Goal: Task Accomplishment & Management: Complete application form

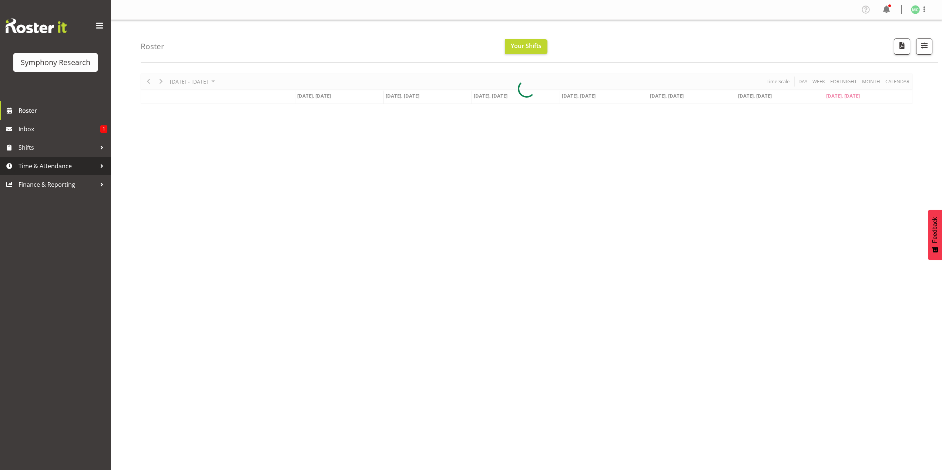
click at [73, 165] on span "Time & Attendance" at bounding box center [57, 166] width 78 height 11
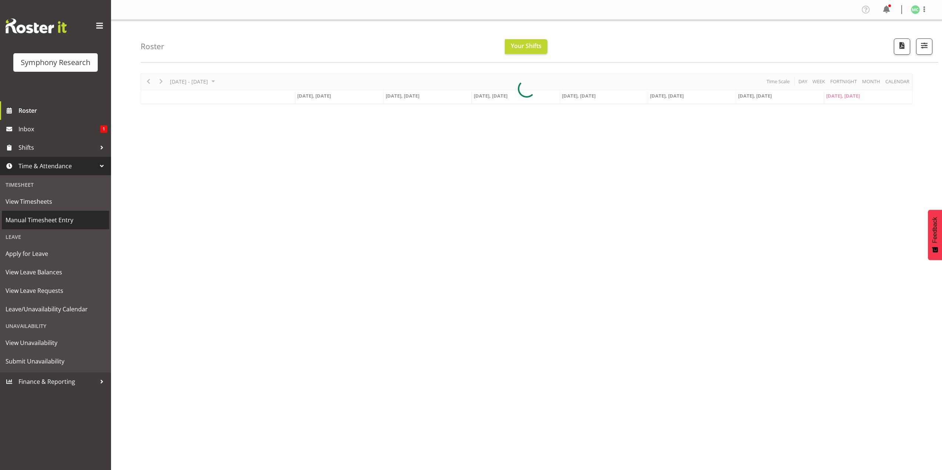
click at [86, 221] on span "Manual Timesheet Entry" at bounding box center [56, 220] width 100 height 11
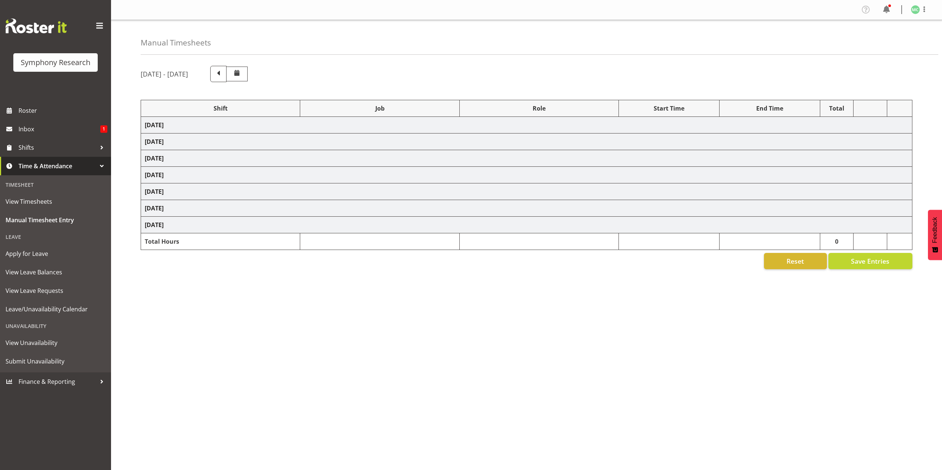
select select "17154"
select select "10239"
select select "47"
select select "39995"
select select "10527"
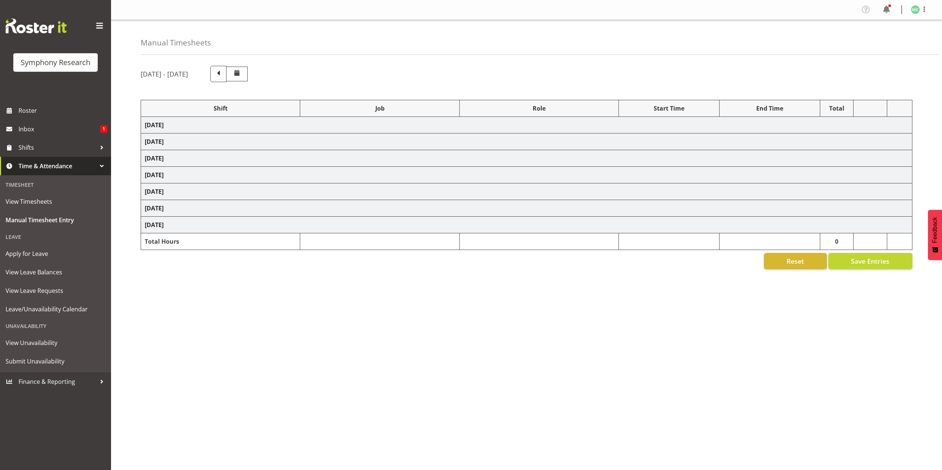
select select "17154"
select select "10239"
select select "47"
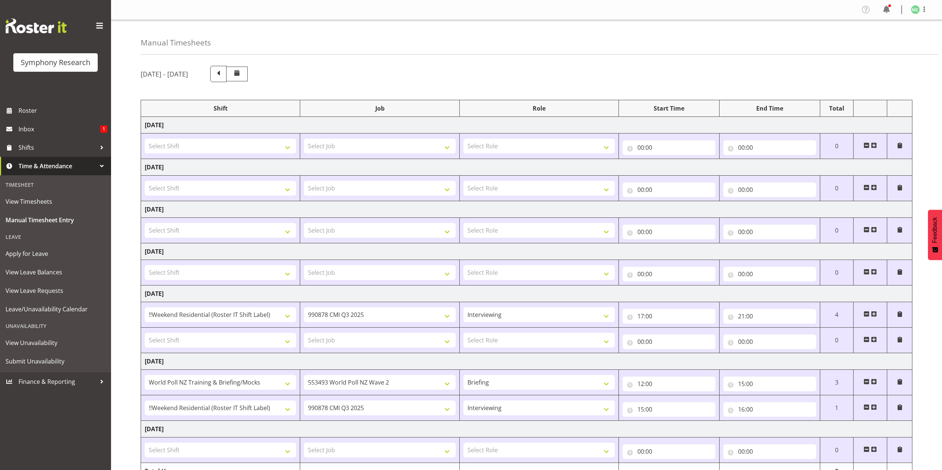
scroll to position [40, 0]
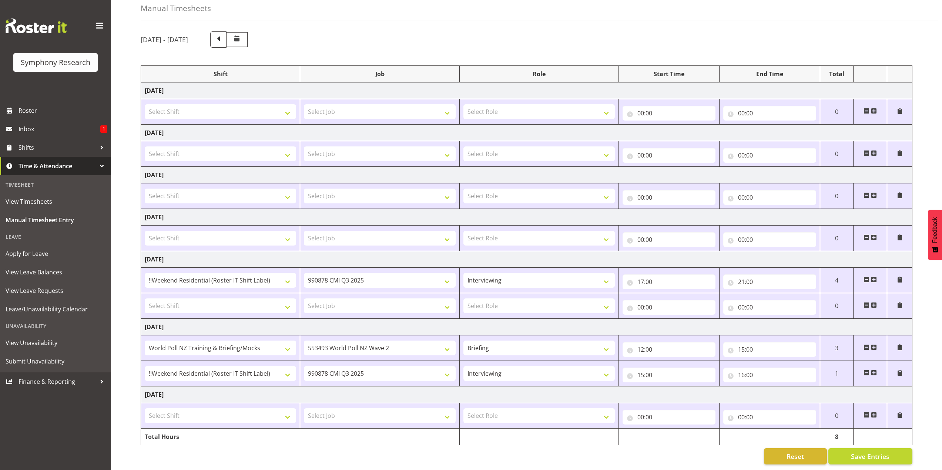
click at [875, 412] on span at bounding box center [873, 415] width 6 height 6
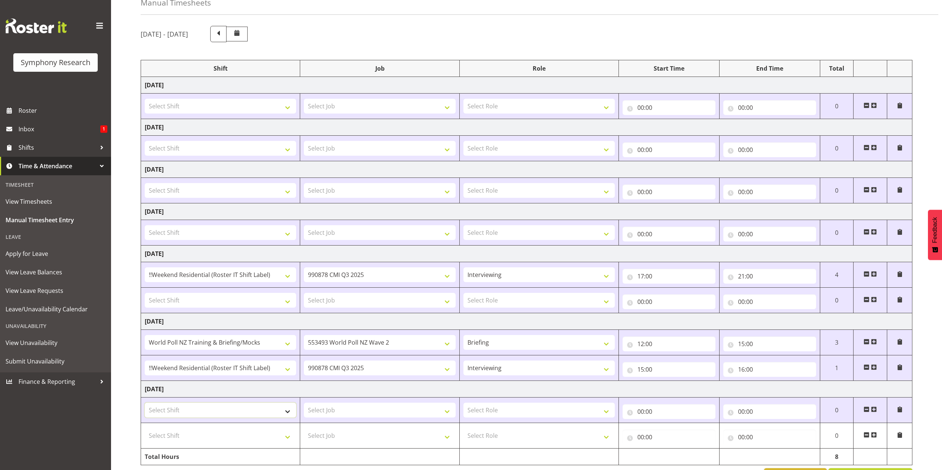
click at [279, 414] on select "Select Shift !!Project Briefing (Job to be assigned) !!Weekend Residential (Ros…" at bounding box center [220, 410] width 151 height 15
click at [313, 421] on td "Select Job 550060 IF Admin 553492 World Poll Aus Wave 2 Main 2025 553493 World …" at bounding box center [379, 411] width 159 height 26
click at [290, 406] on select "Select Shift !!Project Briefing (Job to be assigned) !!Weekend Residential (Ros…" at bounding box center [220, 410] width 151 height 15
select select "39995"
click at [145, 403] on select "Select Shift !!Project Briefing (Job to be assigned) !!Weekend Residential (Ros…" at bounding box center [220, 410] width 151 height 15
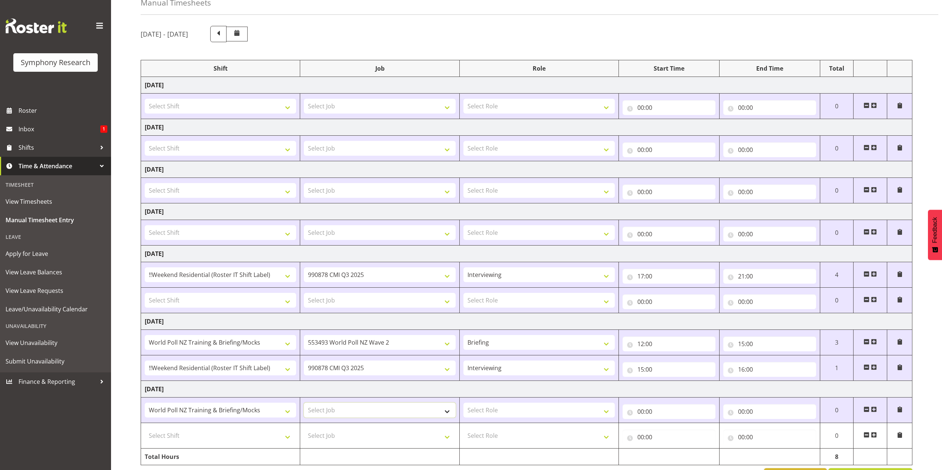
click at [341, 409] on select "Select Job 550060 IF Admin 553492 World Poll Aus Wave 2 Main 2025 553493 World …" at bounding box center [379, 410] width 151 height 15
select select "10527"
click at [304, 403] on select "Select Job 550060 IF Admin 553492 World Poll Aus Wave 2 Main 2025 553493 World …" at bounding box center [379, 410] width 151 height 15
click at [494, 414] on select "Select Role Briefing Interviewing" at bounding box center [538, 410] width 151 height 15
select select "297"
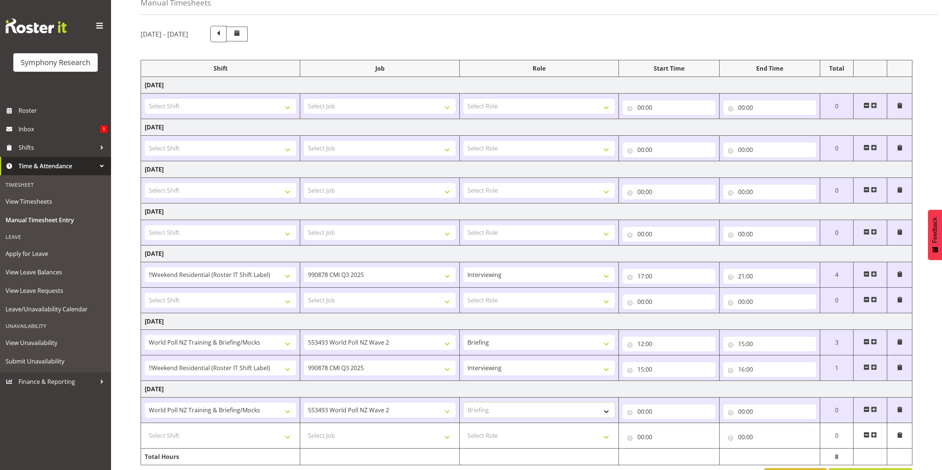
click at [463, 403] on select "Select Role Briefing Interviewing" at bounding box center [538, 410] width 151 height 15
click at [638, 412] on input "00:00" at bounding box center [668, 411] width 93 height 15
click at [669, 430] on select "00 01 02 03 04 05 06 07 08 09 10 11 12 13 14 15 16 17 18 19 20 21 22 23" at bounding box center [672, 431] width 17 height 15
select select "12"
click at [664, 424] on select "00 01 02 03 04 05 06 07 08 09 10 11 12 13 14 15 16 17 18 19 20 21 22 23" at bounding box center [672, 431] width 17 height 15
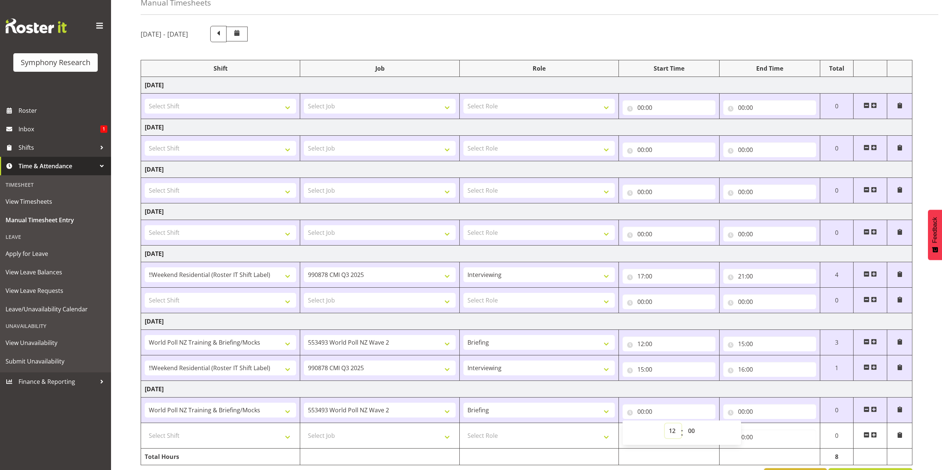
type input "12:00"
click at [741, 411] on input "00:00" at bounding box center [769, 411] width 93 height 15
click at [773, 430] on select "00 01 02 03 04 05 06 07 08 09 10 11 12 13 14 15 16 17 18 19 20 21 22 23" at bounding box center [773, 431] width 17 height 15
select select "12"
click at [765, 424] on select "00 01 02 03 04 05 06 07 08 09 10 11 12 13 14 15 16 17 18 19 20 21 22 23" at bounding box center [773, 431] width 17 height 15
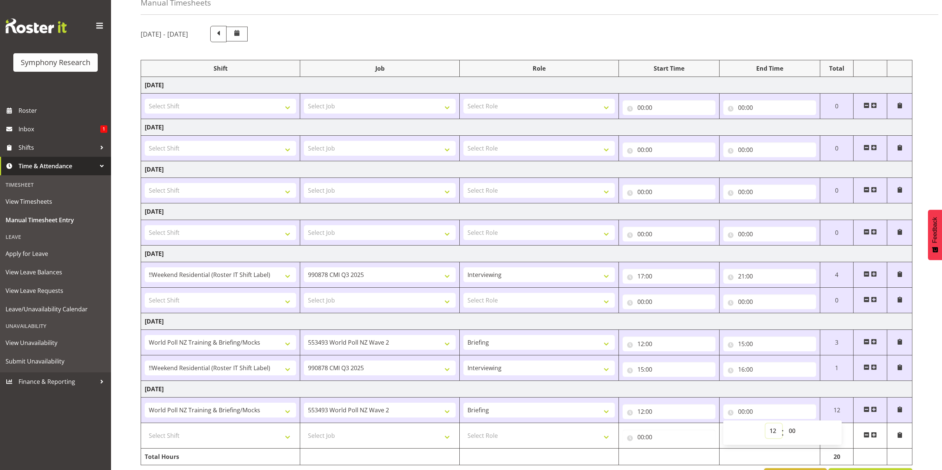
type input "12:00"
drag, startPoint x: 794, startPoint y: 439, endPoint x: 794, endPoint y: 435, distance: 4.5
click at [794, 439] on span "00 01 02 03 04 05 06 07 08 09 10 11 12 13 14 15 16 17 18 19 20 21 22 23 24 25 2…" at bounding box center [792, 433] width 17 height 18
click at [794, 435] on select "00 01 02 03 04 05 06 07 08 09 10 11 12 13 14 15 16 17 18 19 20 21 22 23 24 25 2…" at bounding box center [792, 431] width 17 height 15
select select "40"
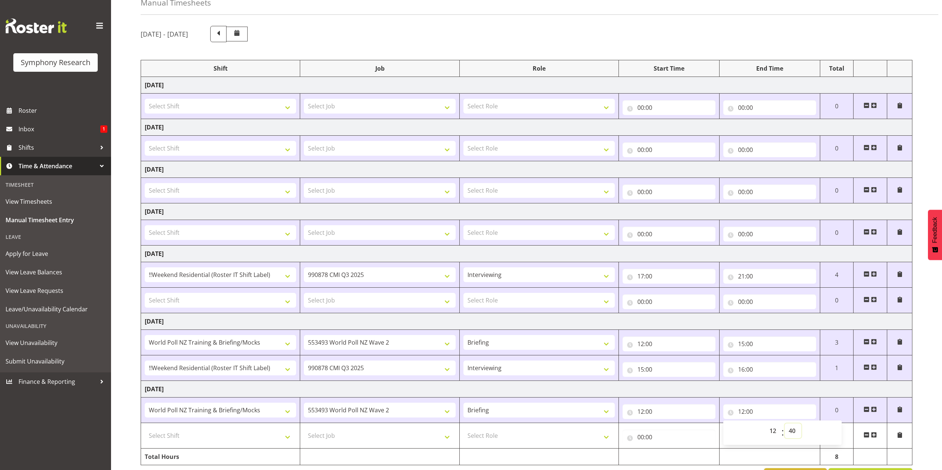
click at [784, 424] on select "00 01 02 03 04 05 06 07 08 09 10 11 12 13 14 15 16 17 18 19 20 21 22 23 24 25 2…" at bounding box center [792, 431] width 17 height 15
type input "12:40"
click at [281, 436] on select "Select Shift !!Project Briefing (Job to be assigned) !!Weekend Residential (Ros…" at bounding box center [220, 435] width 151 height 15
select select "17154"
click at [145, 428] on select "Select Shift !!Project Briefing (Job to be assigned) !!Weekend Residential (Ros…" at bounding box center [220, 435] width 151 height 15
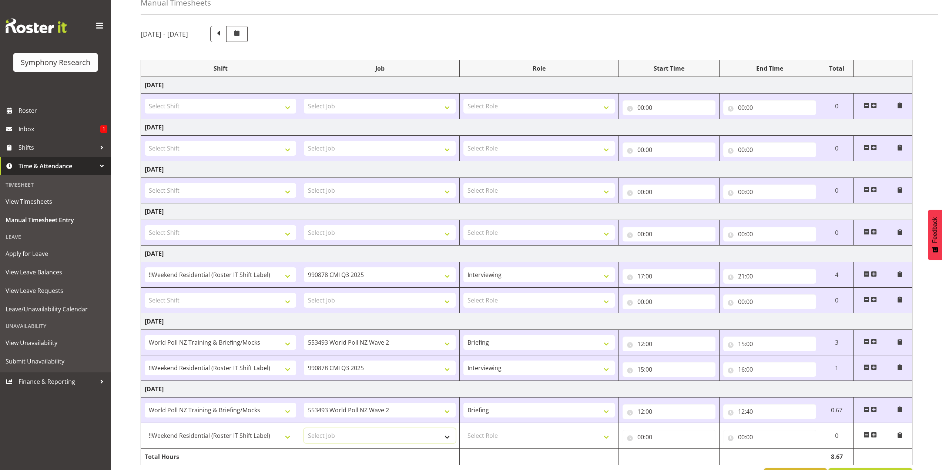
click at [363, 439] on select "Select Job 550060 IF Admin 553492 World Poll Aus Wave 2 Main 2025 553493 World …" at bounding box center [379, 435] width 151 height 15
select select "10239"
click at [304, 428] on select "Select Job 550060 IF Admin 553492 World Poll Aus Wave 2 Main 2025 553493 World …" at bounding box center [379, 435] width 151 height 15
click at [500, 437] on select "Select Role Briefing Interviewing" at bounding box center [538, 435] width 151 height 15
select select "47"
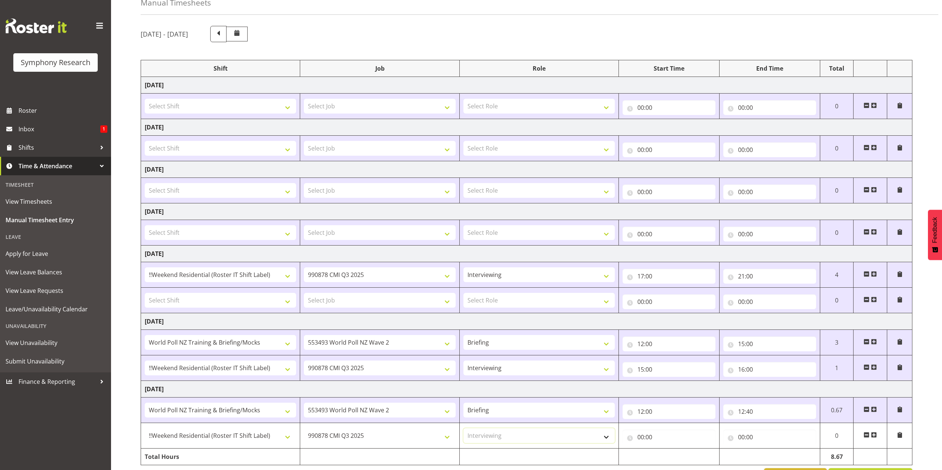
click at [463, 428] on select "Select Role Briefing Interviewing" at bounding box center [538, 435] width 151 height 15
click at [639, 436] on input "00:00" at bounding box center [668, 437] width 93 height 15
click at [671, 458] on select "00 01 02 03 04 05 06 07 08 09 10 11 12 13 14 15 16 17 18 19 20 21 22 23" at bounding box center [672, 456] width 17 height 15
select select "12"
click at [664, 449] on select "00 01 02 03 04 05 06 07 08 09 10 11 12 13 14 15 16 17 18 19 20 21 22 23" at bounding box center [672, 456] width 17 height 15
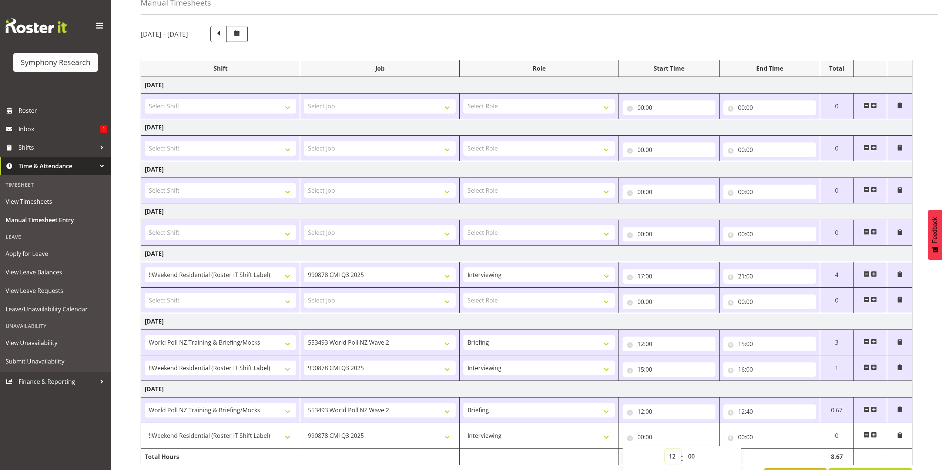
type input "12:00"
click at [648, 434] on input "12:00" at bounding box center [668, 437] width 93 height 15
click at [652, 435] on input "12:00" at bounding box center [668, 437] width 93 height 15
click at [690, 458] on select "00 01 02 03 04 05 06 07 08 09 10 11 12 13 14 15 16 17 18 19 20 21 22 23 24 25 2…" at bounding box center [692, 456] width 17 height 15
select select "40"
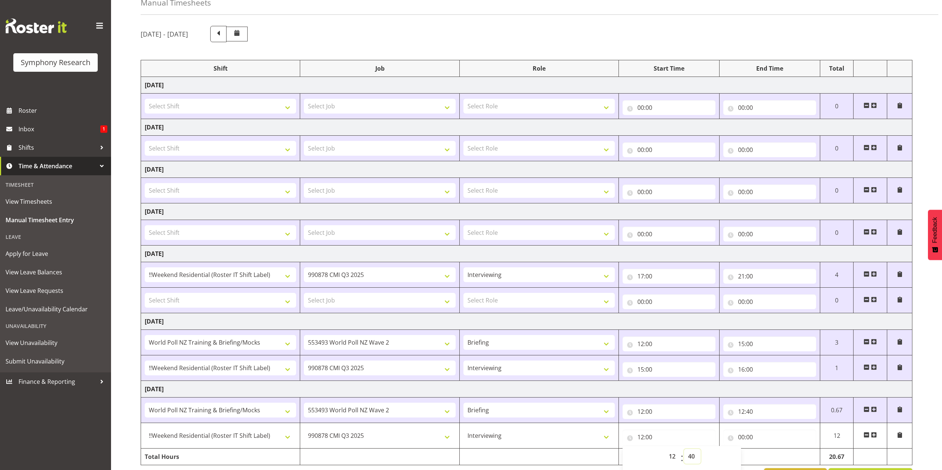
click at [684, 449] on select "00 01 02 03 04 05 06 07 08 09 10 11 12 13 14 15 16 17 18 19 20 21 22 23 24 25 2…" at bounding box center [692, 456] width 17 height 15
type input "12:40"
click at [738, 434] on input "00:00" at bounding box center [769, 437] width 93 height 15
click at [771, 454] on select "00 01 02 03 04 05 06 07 08 09 10 11 12 13 14 15 16 17 18 19 20 21 22 23" at bounding box center [773, 456] width 17 height 15
select select "16"
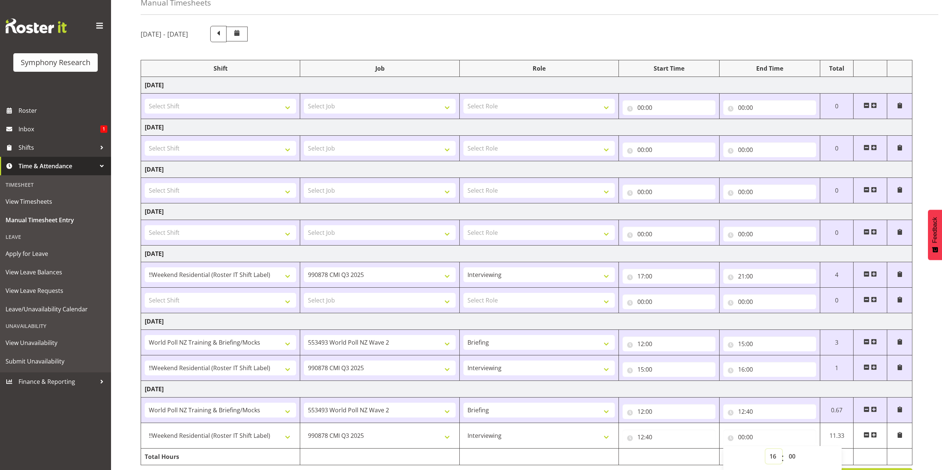
click at [765, 449] on select "00 01 02 03 04 05 06 07 08 09 10 11 12 13 14 15 16 17 18 19 20 21 22 23" at bounding box center [773, 456] width 17 height 15
type input "16:00"
click at [708, 428] on div "12:40 00 01 02 03 04 05 06 07 08 09 10 11 12 13 14 15 16 17 18 19 20 21 22 23 :…" at bounding box center [668, 436] width 93 height 18
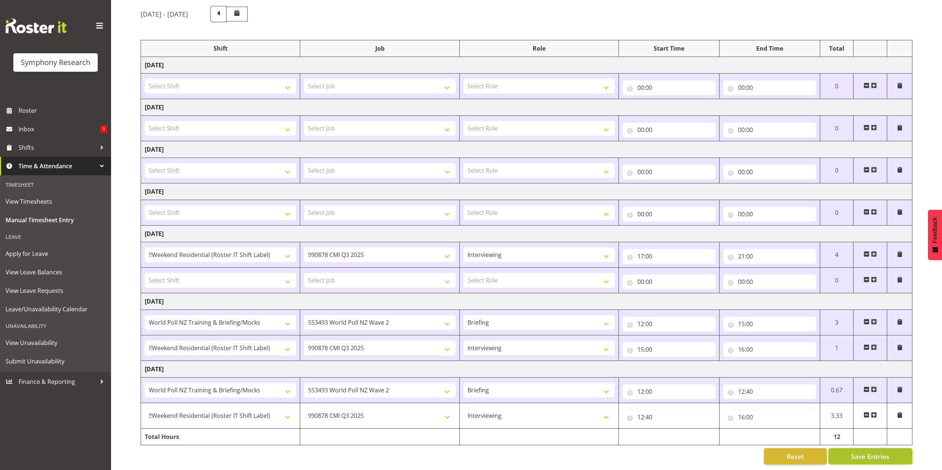
click at [849, 450] on button "Save Entries" at bounding box center [870, 456] width 84 height 16
select select "17154"
select select "10239"
select select "47"
type input "12:40"
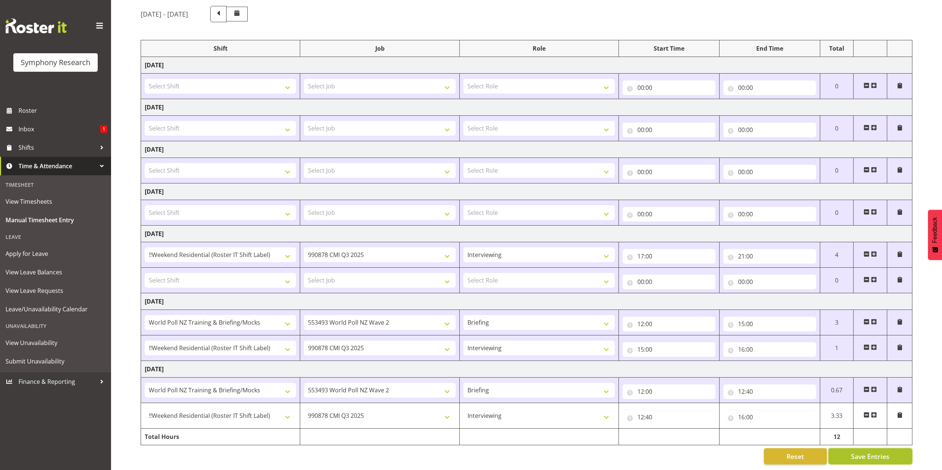
type input "16:00"
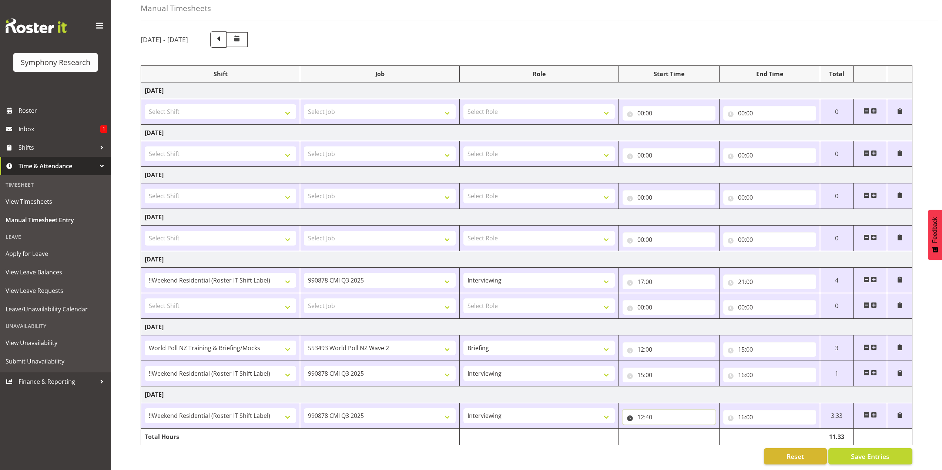
click at [646, 410] on input "12:40" at bounding box center [668, 417] width 93 height 15
click at [689, 429] on select "00 01 02 03 04 05 06 07 08 09 10 11 12 13 14 15 16 17 18 19 20 21 22 23 24 25 2…" at bounding box center [692, 436] width 17 height 15
select select "12"
click at [684, 429] on select "00 01 02 03 04 05 06 07 08 09 10 11 12 13 14 15 16 17 18 19 20 21 22 23 24 25 2…" at bounding box center [692, 436] width 17 height 15
type input "12:12"
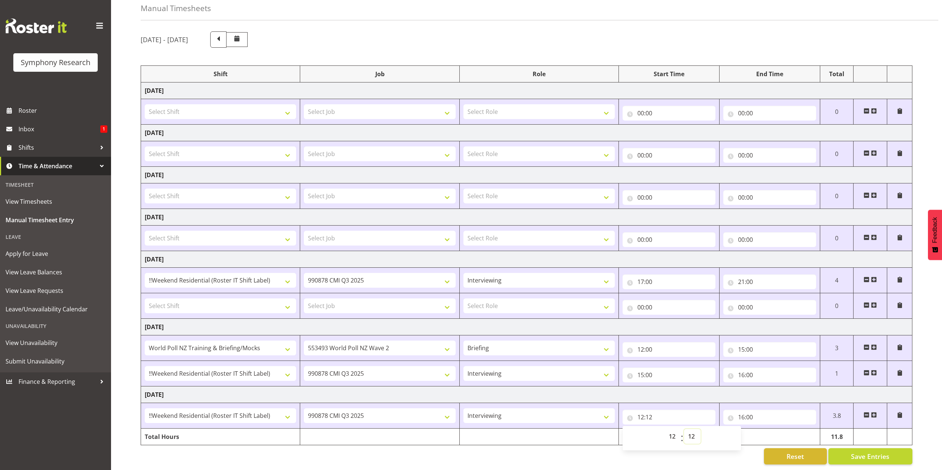
click at [692, 429] on select "00 01 02 03 04 05 06 07 08 09 10 11 12 13 14 15 16 17 18 19 20 21 22 23 24 25 2…" at bounding box center [692, 436] width 17 height 15
select select "0"
click at [684, 429] on select "00 01 02 03 04 05 06 07 08 09 10 11 12 13 14 15 16 17 18 19 20 21 22 23 24 25 2…" at bounding box center [692, 436] width 17 height 15
click at [875, 412] on span at bounding box center [873, 415] width 6 height 6
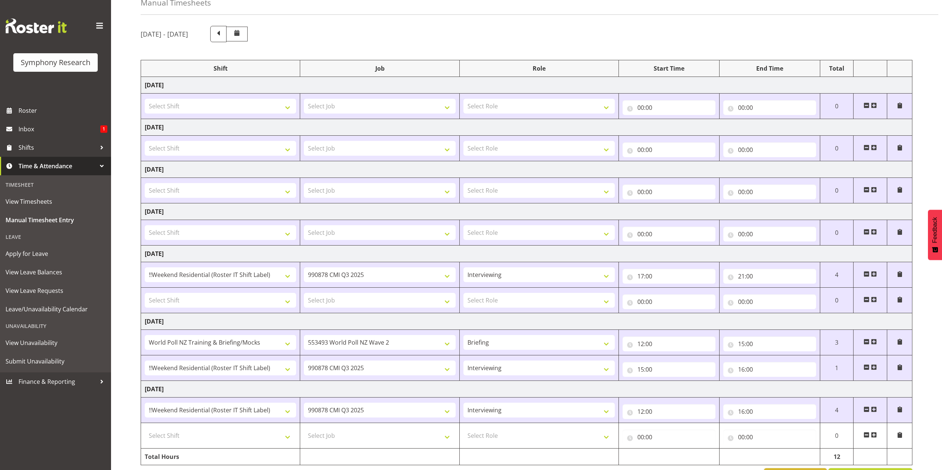
click at [863, 409] on span at bounding box center [866, 410] width 6 height 6
type input "00:00"
select select
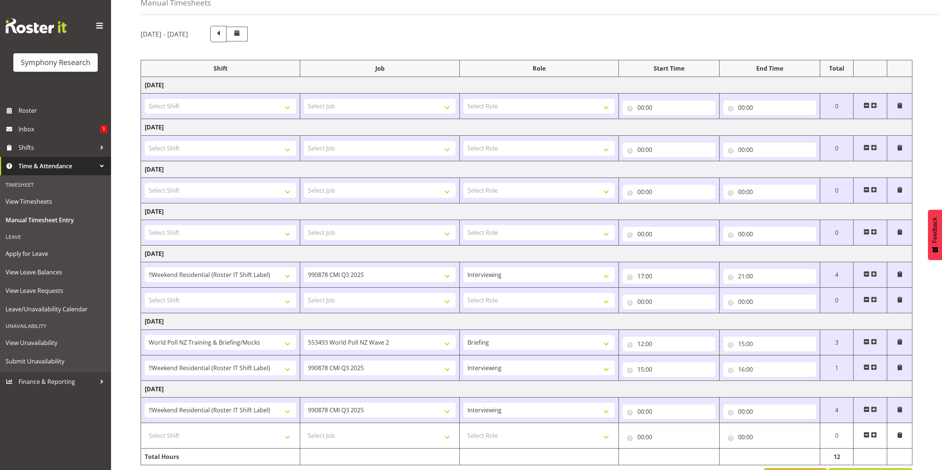
select select
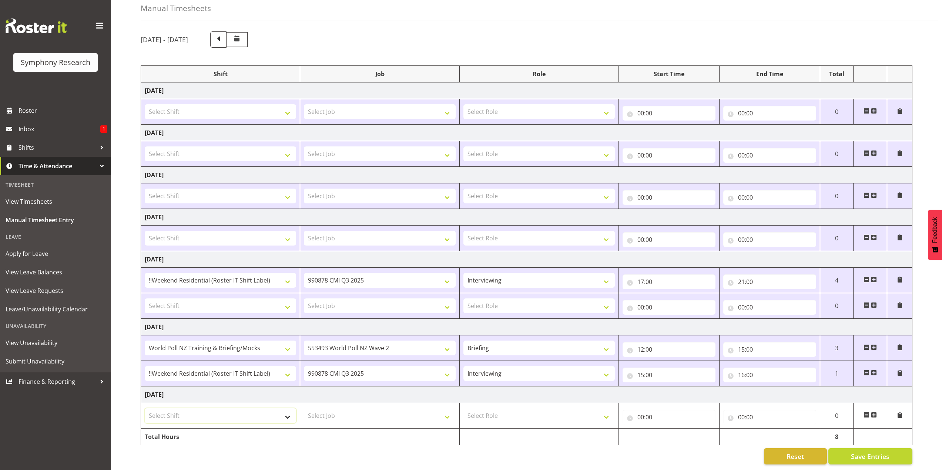
click at [282, 413] on select "Select Shift !!Project Briefing (Job to be assigned) !!Weekend Residential (Ros…" at bounding box center [220, 415] width 151 height 15
click at [145, 408] on select "Select Shift !!Project Briefing (Job to be assigned) !!Weekend Residential (Ros…" at bounding box center [220, 415] width 151 height 15
click at [277, 411] on select "!!Project Briefing (Job to be assigned) !!Weekend Residential (Roster IT Shift …" at bounding box center [220, 415] width 151 height 15
select select "39995"
click at [145, 408] on select "!!Project Briefing (Job to be assigned) !!Weekend Residential (Roster IT Shift …" at bounding box center [220, 415] width 151 height 15
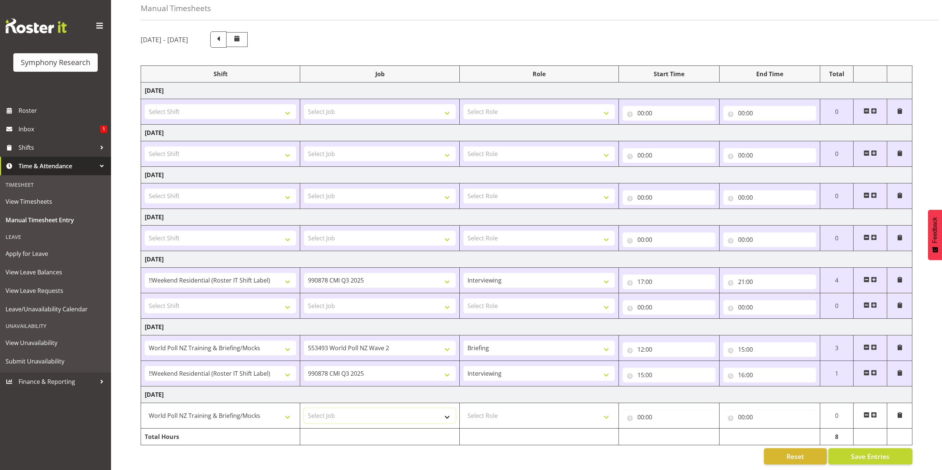
click at [327, 408] on select "Select Job 550060 IF Admin 553492 World Poll Aus Wave 2 Main 2025 553493 World …" at bounding box center [379, 415] width 151 height 15
select select "10527"
click at [304, 408] on select "Select Job 550060 IF Admin 553492 World Poll Aus Wave 2 Main 2025 553493 World …" at bounding box center [379, 415] width 151 height 15
click at [482, 411] on select "Select Role Briefing Interviewing" at bounding box center [538, 415] width 151 height 15
select select "297"
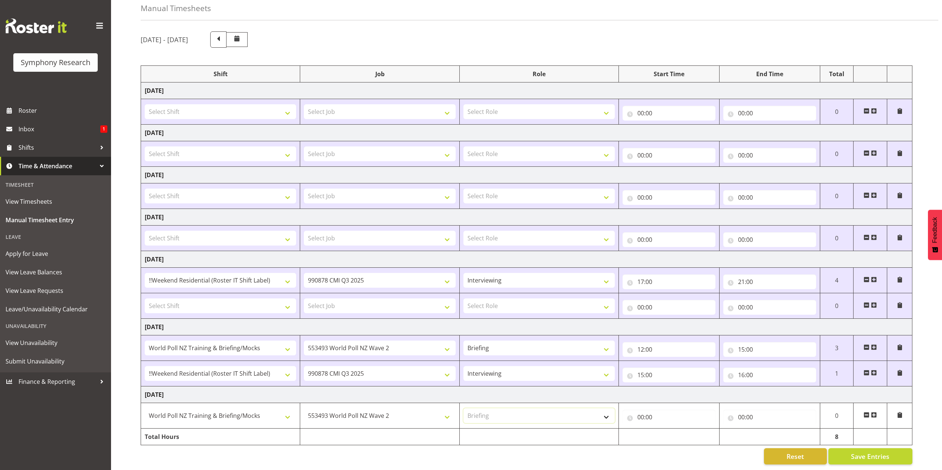
click at [463, 408] on select "Select Role Briefing Interviewing" at bounding box center [538, 415] width 151 height 15
click at [637, 410] on input "00:00" at bounding box center [668, 417] width 93 height 15
click at [668, 430] on select "00 01 02 03 04 05 06 07 08 09 10 11 12 13 14 15 16 17 18 19 20 21 22 23" at bounding box center [672, 436] width 17 height 15
select select "12"
click at [664, 429] on select "00 01 02 03 04 05 06 07 08 09 10 11 12 13 14 15 16 17 18 19 20 21 22 23" at bounding box center [672, 436] width 17 height 15
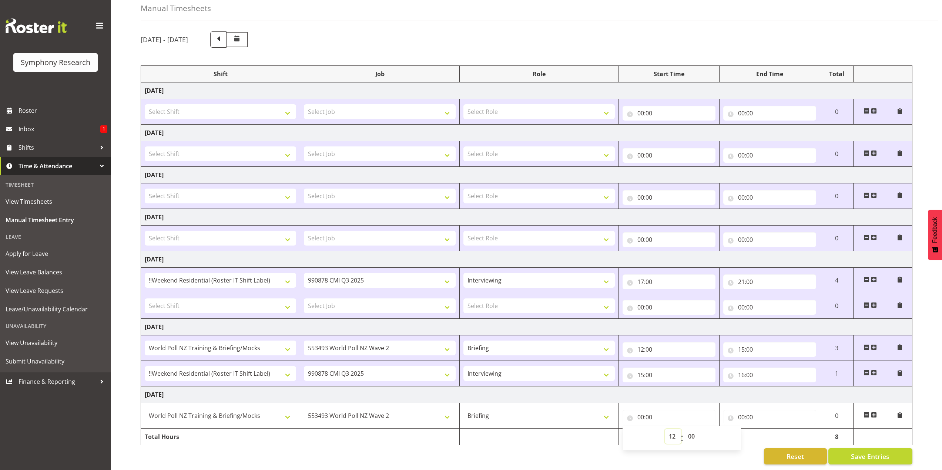
type input "12:00"
click at [741, 410] on input "00:00" at bounding box center [769, 417] width 93 height 15
click at [768, 429] on select "00 01 02 03 04 05 06 07 08 09 10 11 12 13 14 15 16 17 18 19 20 21 22 23" at bounding box center [773, 436] width 17 height 15
select select "12"
click at [765, 429] on select "00 01 02 03 04 05 06 07 08 09 10 11 12 13 14 15 16 17 18 19 20 21 22 23" at bounding box center [773, 436] width 17 height 15
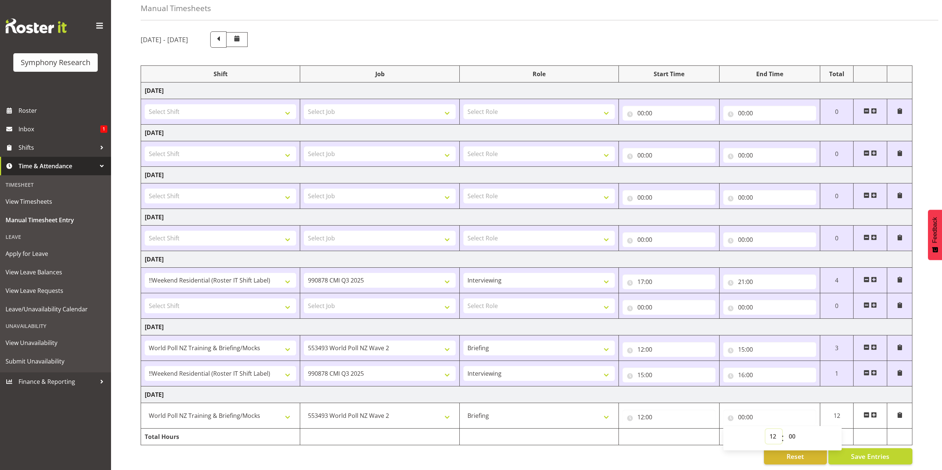
type input "12:00"
click at [790, 429] on select "00 01 02 03 04 05 06 07 08 09 10 11 12 13 14 15 16 17 18 19 20 21 22 23 24 25 2…" at bounding box center [792, 436] width 17 height 15
select select "40"
click at [784, 429] on select "00 01 02 03 04 05 06 07 08 09 10 11 12 13 14 15 16 17 18 19 20 21 22 23 24 25 2…" at bounding box center [792, 436] width 17 height 15
type input "12:40"
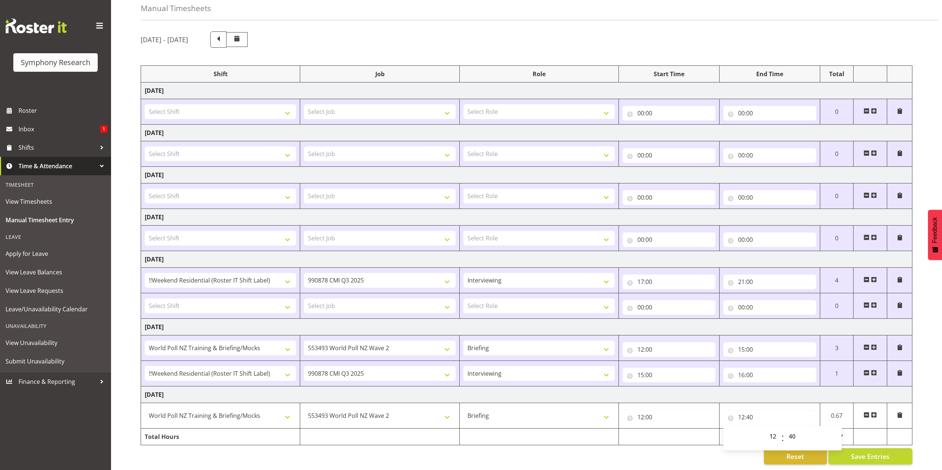
click at [575, 448] on div "Reset Save Entries" at bounding box center [526, 456] width 771 height 16
click at [873, 412] on span at bounding box center [873, 415] width 6 height 6
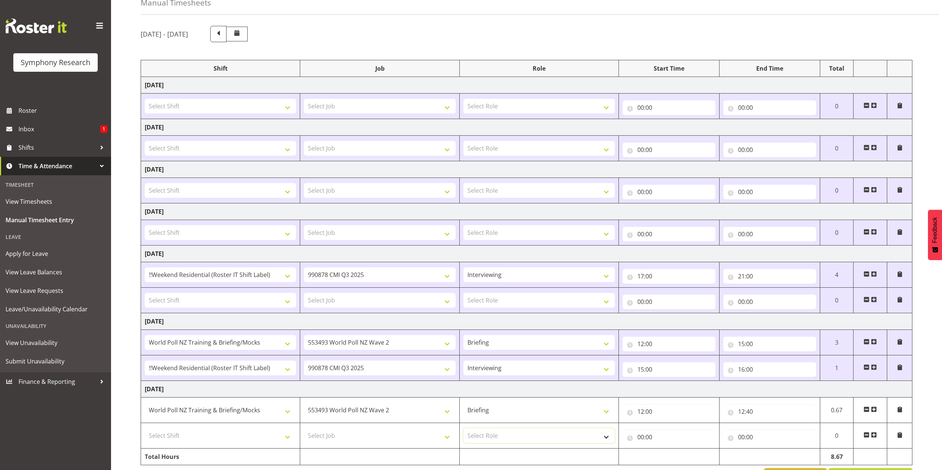
click at [542, 438] on select "Select Role Briefing Interviewing" at bounding box center [538, 435] width 151 height 15
select select "47"
click at [463, 428] on select "Select Role Briefing Interviewing" at bounding box center [538, 435] width 151 height 15
click at [436, 437] on select "Select Job 550060 IF Admin 553492 World Poll Aus Wave 2 Main 2025 553493 World …" at bounding box center [379, 435] width 151 height 15
select select "10239"
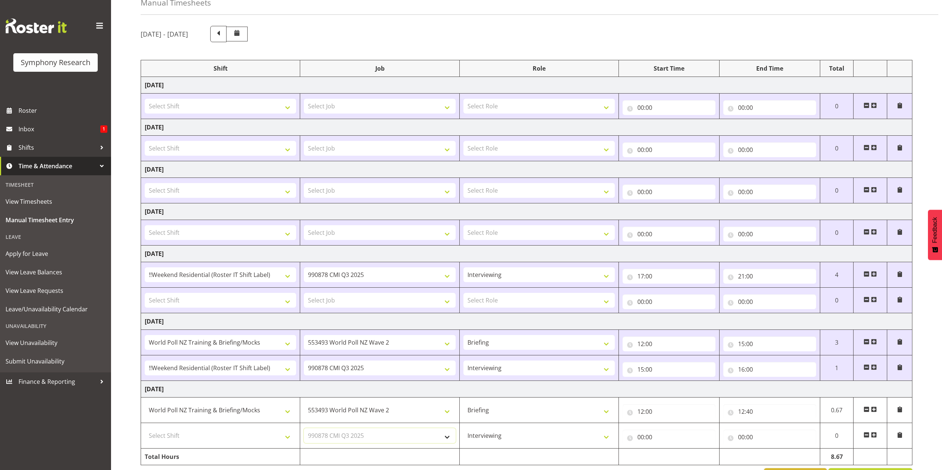
click at [304, 428] on select "Select Job 550060 IF Admin 553492 World Poll Aus Wave 2 Main 2025 553493 World …" at bounding box center [379, 435] width 151 height 15
click at [286, 435] on select "Select Shift !!Project Briefing (Job to be assigned) !!Weekend Residential (Ros…" at bounding box center [220, 435] width 151 height 15
click at [321, 385] on td "Sunday 17th August 2025" at bounding box center [526, 389] width 771 height 17
click at [287, 438] on select "Select Shift !!Project Briefing (Job to be assigned) !!Weekend Residential (Ros…" at bounding box center [220, 435] width 151 height 15
select select "17154"
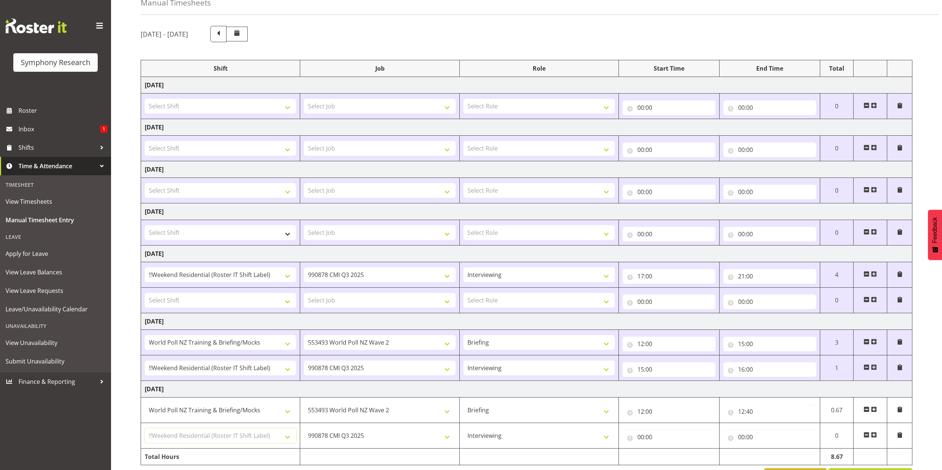
click at [145, 428] on select "Select Shift !!Project Briefing (Job to be assigned) !!Weekend Residential (Ros…" at bounding box center [220, 435] width 151 height 15
click at [316, 388] on td "Sunday 17th August 2025" at bounding box center [526, 389] width 771 height 17
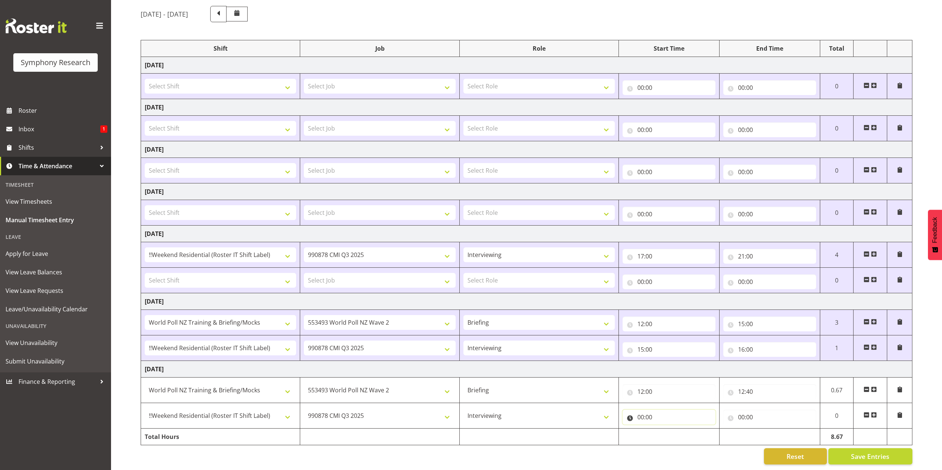
click at [639, 410] on input "00:00" at bounding box center [668, 417] width 93 height 15
click at [664, 429] on select "00 01 02 03 04 05 06 07 08 09 10 11 12 13 14 15 16 17 18 19 20 21 22 23" at bounding box center [672, 436] width 17 height 15
select select "12"
click at [664, 429] on select "00 01 02 03 04 05 06 07 08 09 10 11 12 13 14 15 16 17 18 19 20 21 22 23" at bounding box center [672, 436] width 17 height 15
type input "12:00"
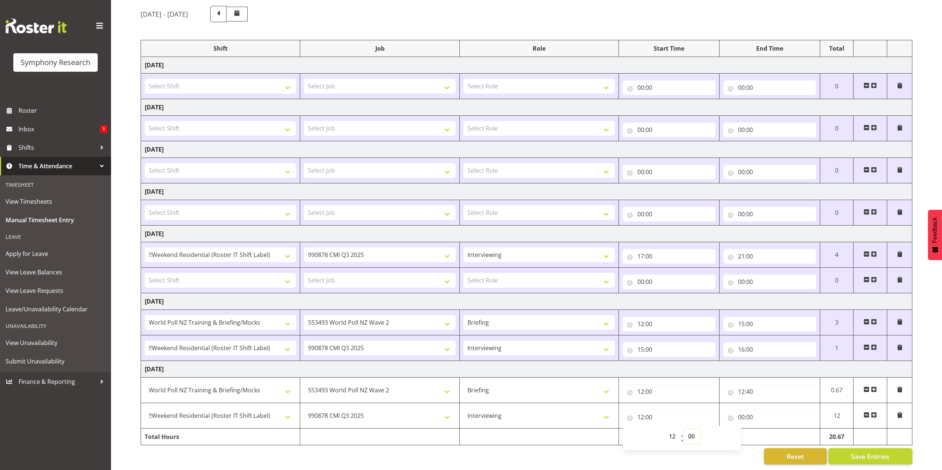
click at [695, 429] on select "00 01 02 03 04 05 06 07 08 09 10 11 12 13 14 15 16 17 18 19 20 21 22 23 24 25 2…" at bounding box center [692, 436] width 17 height 15
select select "40"
click at [684, 429] on select "00 01 02 03 04 05 06 07 08 09 10 11 12 13 14 15 16 17 18 19 20 21 22 23 24 25 2…" at bounding box center [692, 436] width 17 height 15
type input "12:40"
click at [740, 410] on input "00:00" at bounding box center [769, 417] width 93 height 15
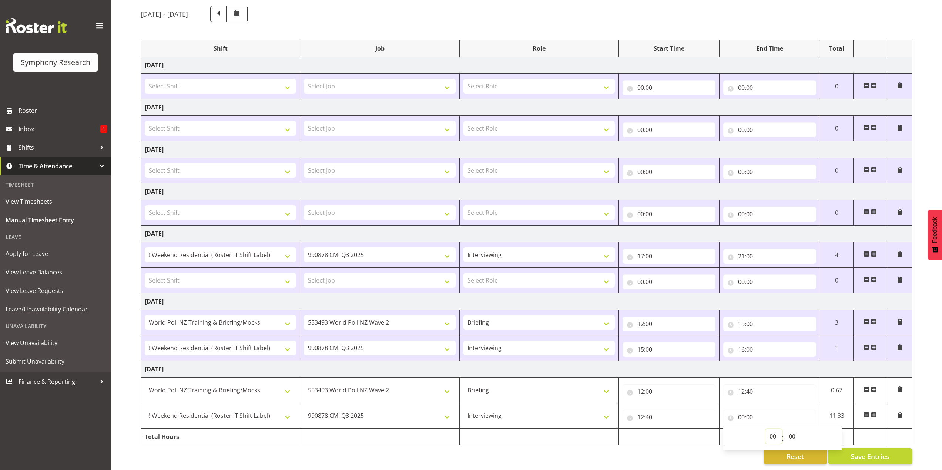
click at [767, 430] on select "00 01 02 03 04 05 06 07 08 09 10 11 12 13 14 15 16 17 18 19 20 21 22 23" at bounding box center [773, 436] width 17 height 15
select select "16"
click at [765, 429] on select "00 01 02 03 04 05 06 07 08 09 10 11 12 13 14 15 16 17 18 19 20 21 22 23" at bounding box center [773, 436] width 17 height 15
type input "16:00"
click at [603, 430] on td at bounding box center [538, 437] width 159 height 17
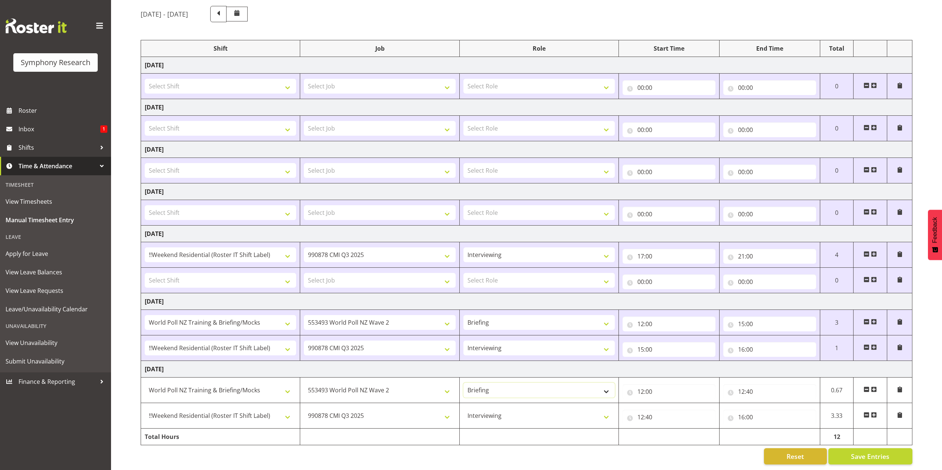
click at [540, 386] on select "Briefing Interviewing" at bounding box center [538, 390] width 151 height 15
click at [848, 448] on button "Save Entries" at bounding box center [870, 456] width 84 height 16
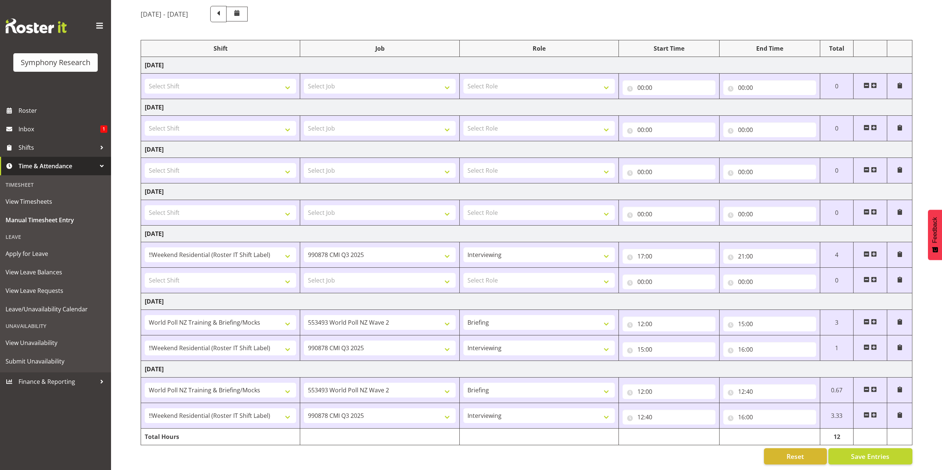
click at [550, 441] on div "August 11th - August 17th 2025 Shift Job Role Start Time End Time Total Monday …" at bounding box center [541, 235] width 801 height 470
